Goal: Transaction & Acquisition: Purchase product/service

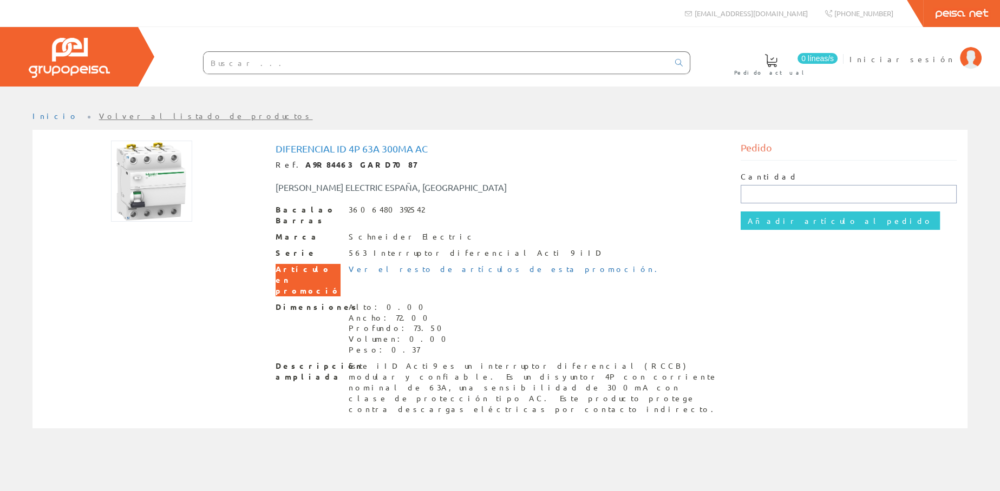
click at [755, 195] on input "text" at bounding box center [848, 194] width 216 height 18
type input "1"
click at [776, 221] on input "Añadir artículo al pedido" at bounding box center [839, 221] width 199 height 18
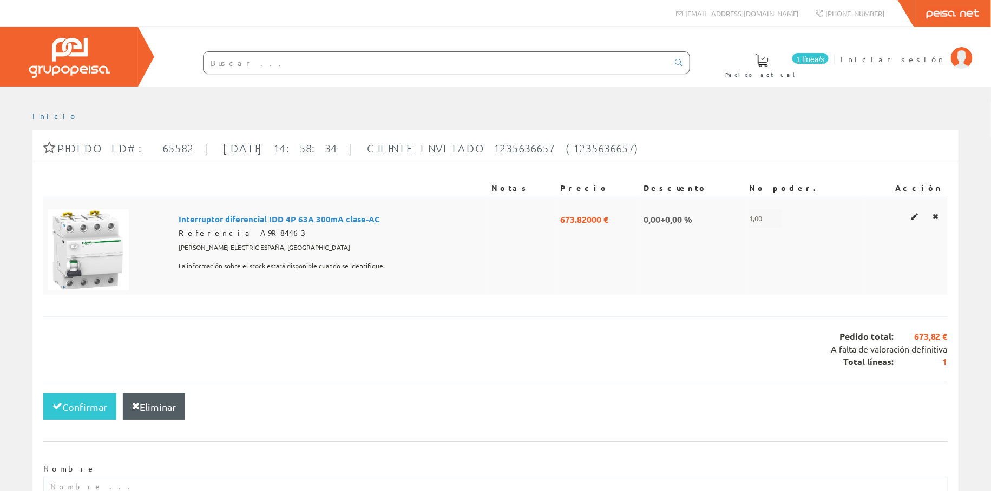
click at [692, 221] on font "0,00+0,00 %" at bounding box center [668, 219] width 49 height 11
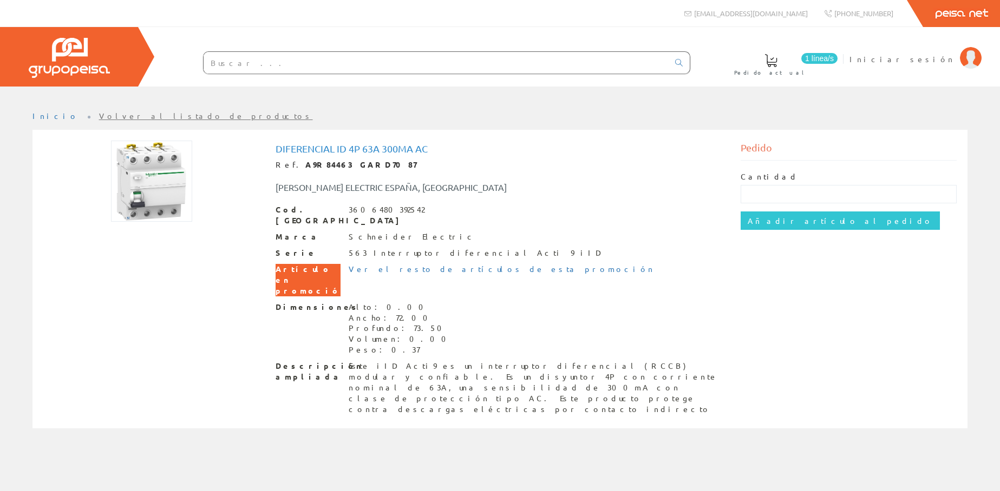
click at [609, 218] on div "Cod. Barras 3606480392542 [PERSON_NAME] Electric Serie 563 Interruptor diferenc…" at bounding box center [500, 310] width 449 height 211
